Goal: Find specific page/section: Find specific page/section

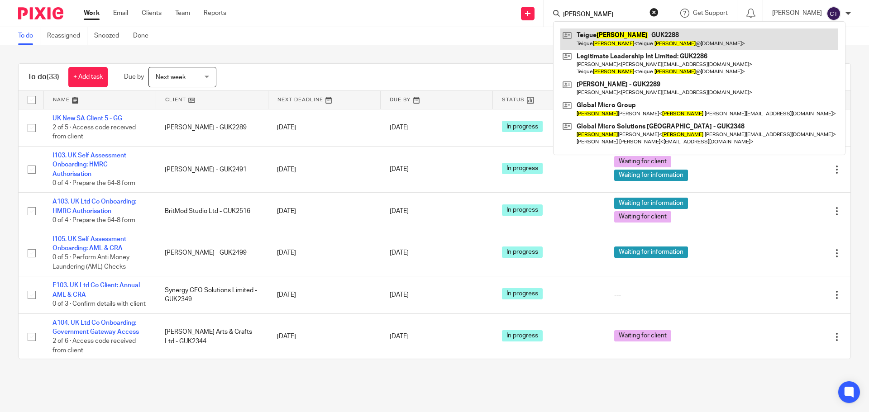
type input "payne"
click at [583, 35] on link at bounding box center [699, 38] width 278 height 21
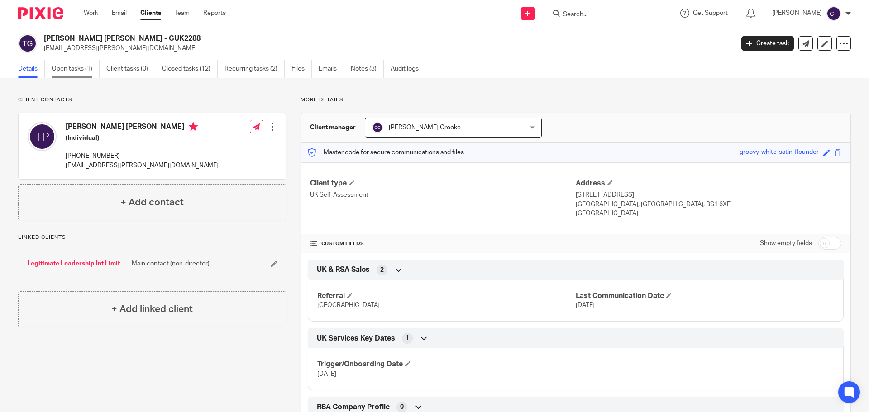
click at [64, 68] on link "Open tasks (1)" at bounding box center [76, 69] width 48 height 18
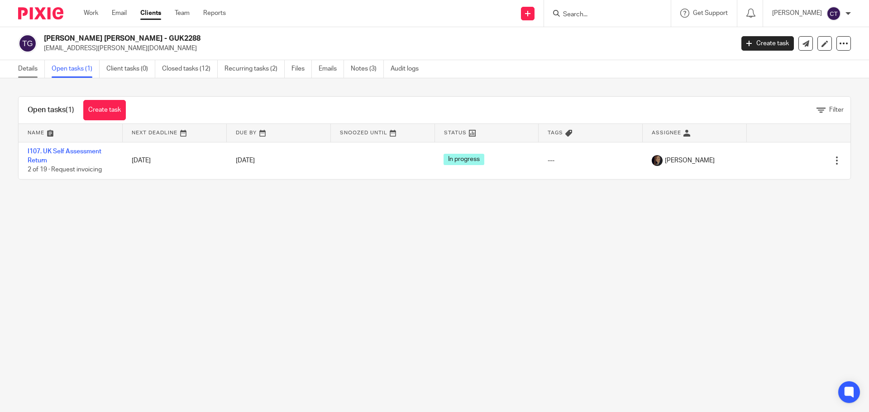
click at [31, 72] on link "Details" at bounding box center [31, 69] width 27 height 18
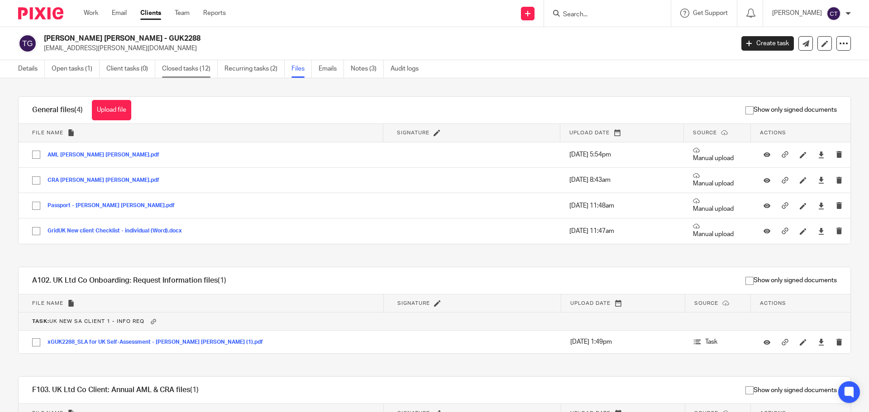
click at [175, 69] on link "Closed tasks (12)" at bounding box center [190, 69] width 56 height 18
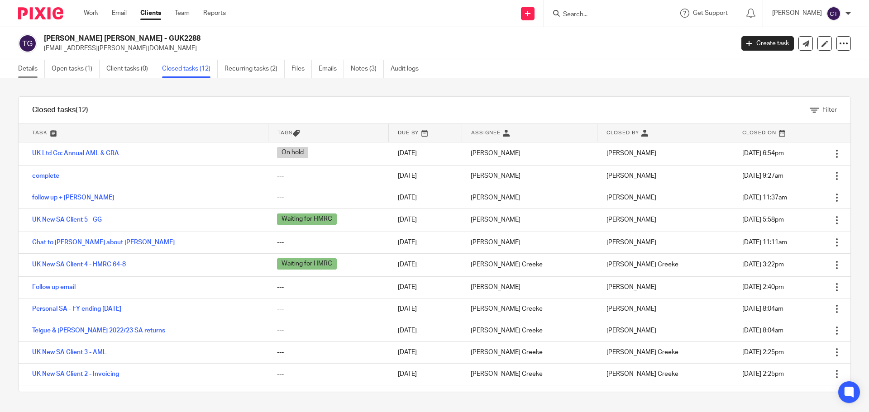
click at [29, 68] on link "Details" at bounding box center [31, 69] width 27 height 18
